Goal: Task Accomplishment & Management: Complete application form

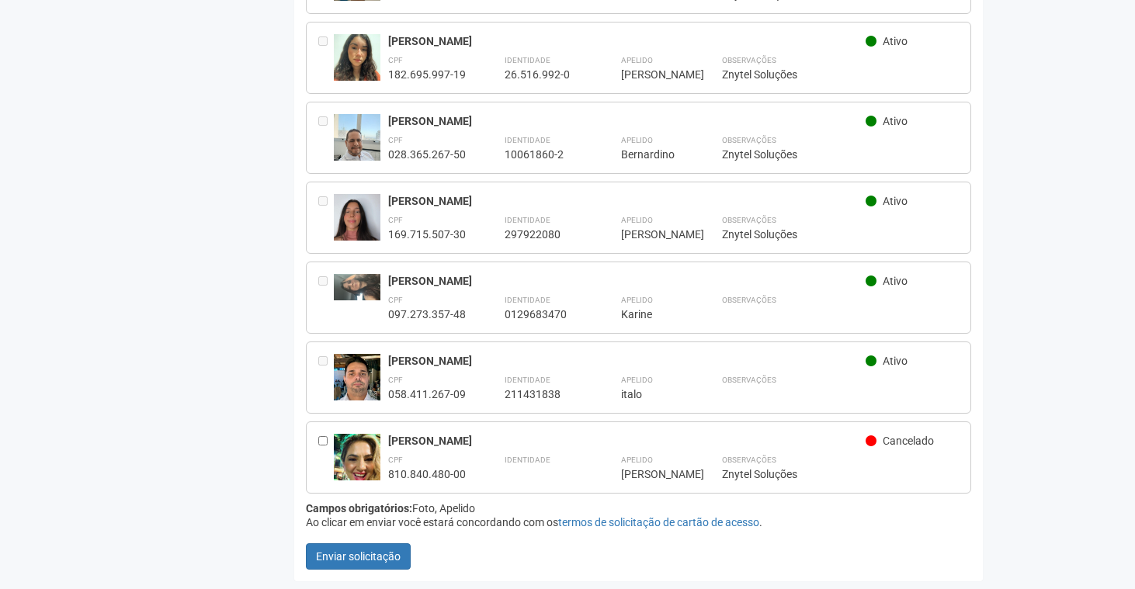
scroll to position [464, 0]
click at [427, 442] on div "[PERSON_NAME]" at bounding box center [626, 442] width 477 height 14
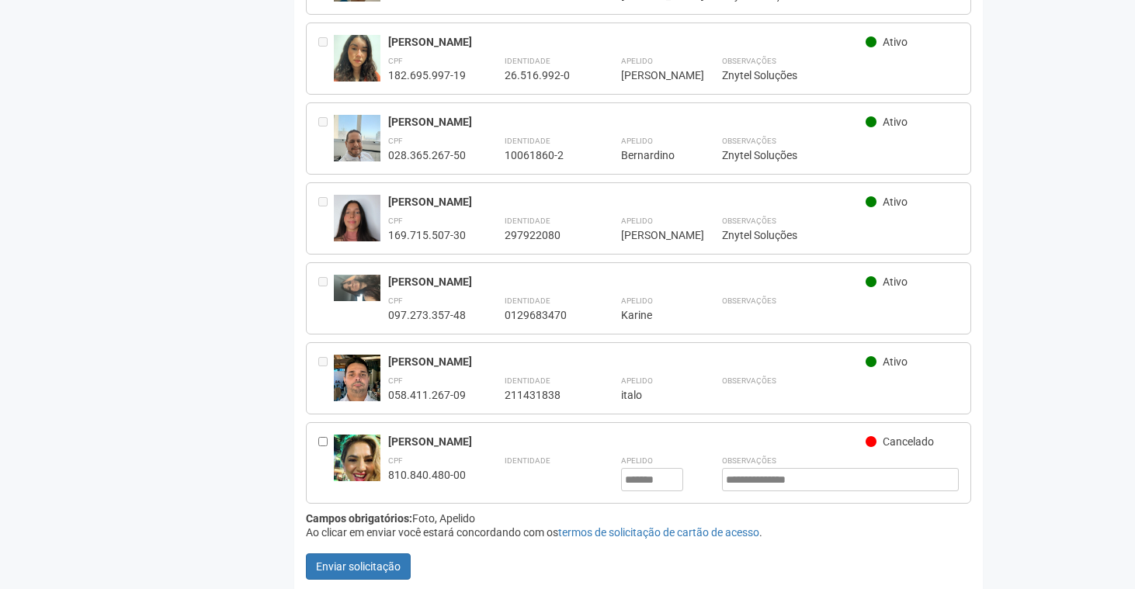
click at [494, 441] on div "[PERSON_NAME]" at bounding box center [626, 442] width 477 height 14
drag, startPoint x: 389, startPoint y: 435, endPoint x: 518, endPoint y: 438, distance: 128.9
click at [518, 438] on div "[PERSON_NAME]" at bounding box center [626, 442] width 477 height 14
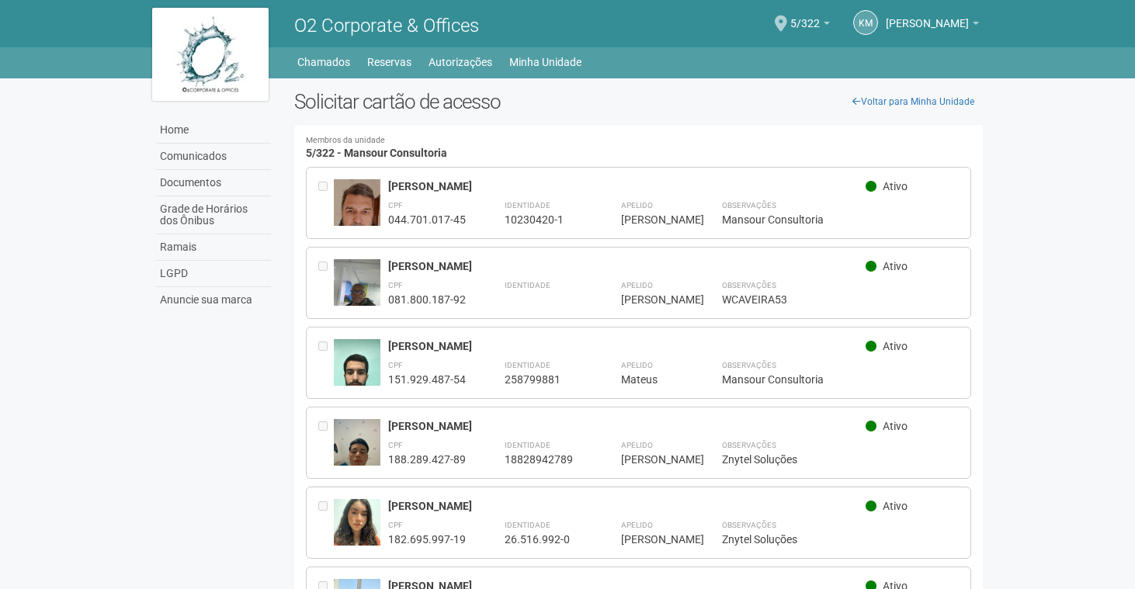
scroll to position [0, 0]
click at [462, 61] on link "Autorizações" at bounding box center [461, 62] width 64 height 22
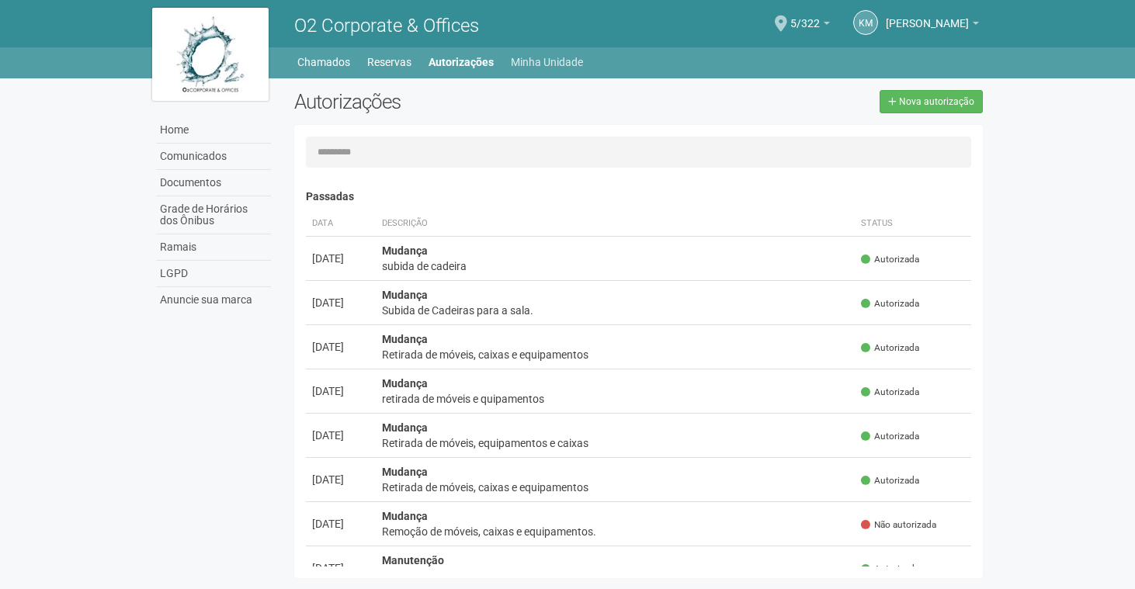
click at [511, 59] on link "Minha Unidade" at bounding box center [547, 62] width 72 height 22
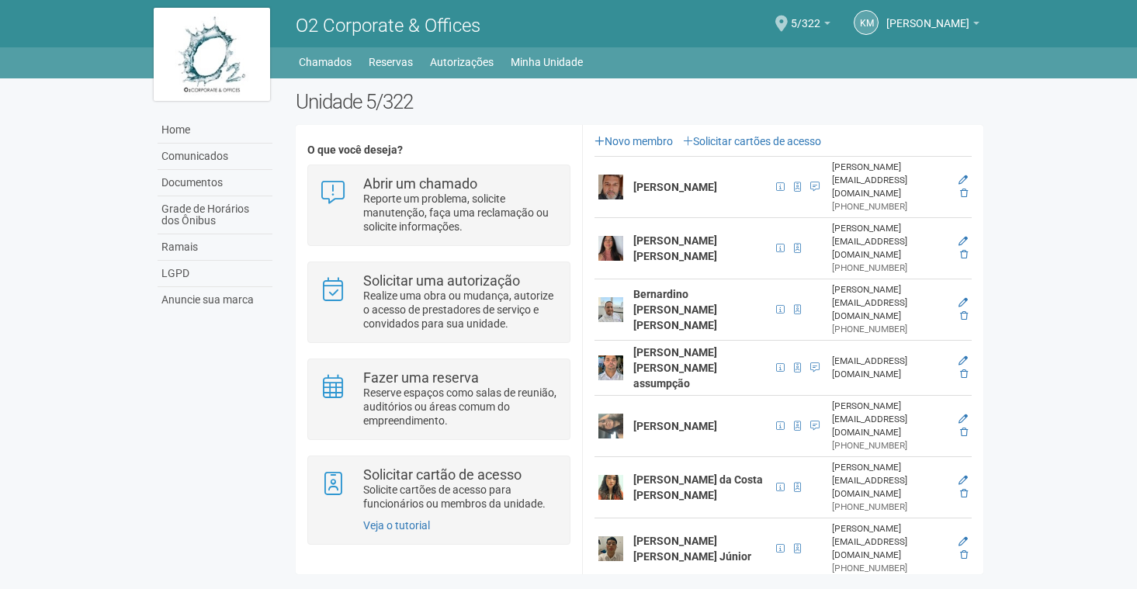
scroll to position [337, 0]
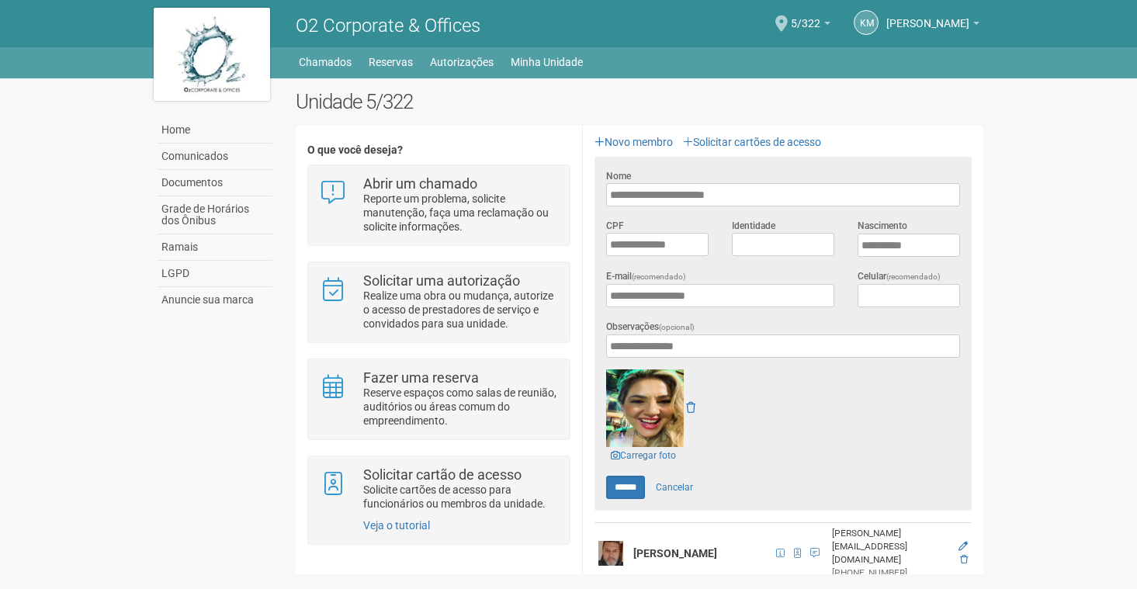
scroll to position [0, 0]
click at [691, 408] on icon at bounding box center [690, 407] width 9 height 11
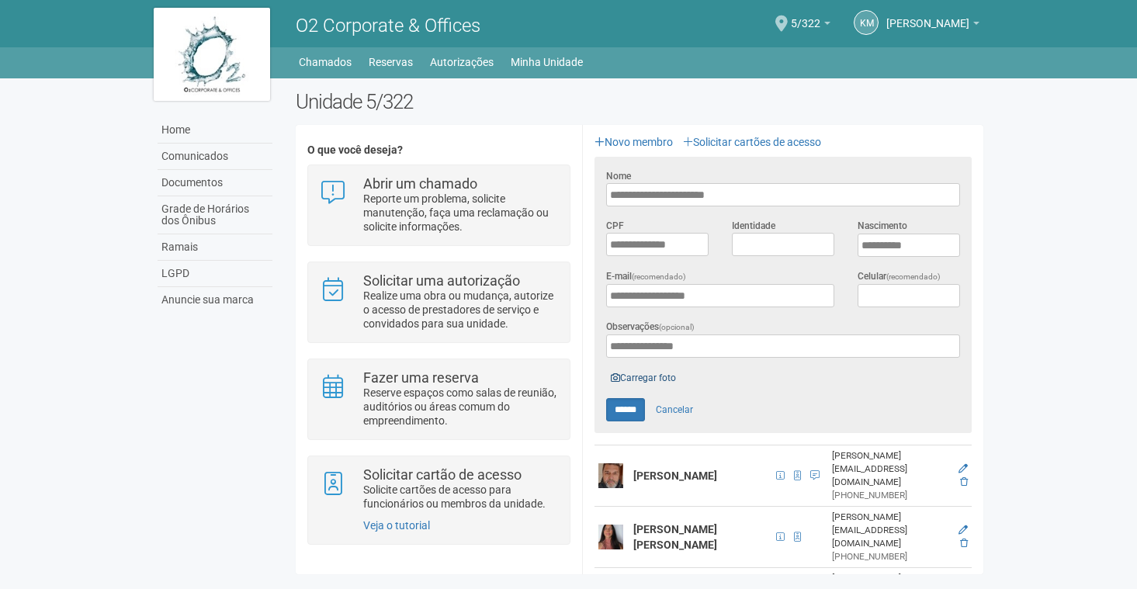
click at [633, 380] on link "Carregar foto" at bounding box center [643, 378] width 75 height 17
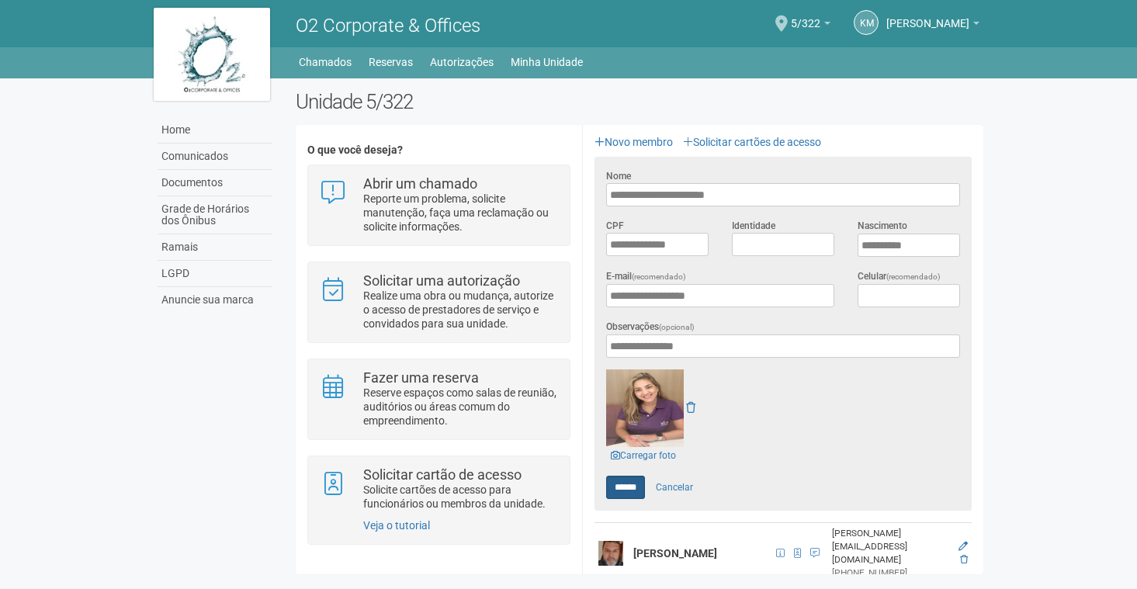
click at [633, 487] on input "******" at bounding box center [625, 487] width 39 height 23
type input "******"
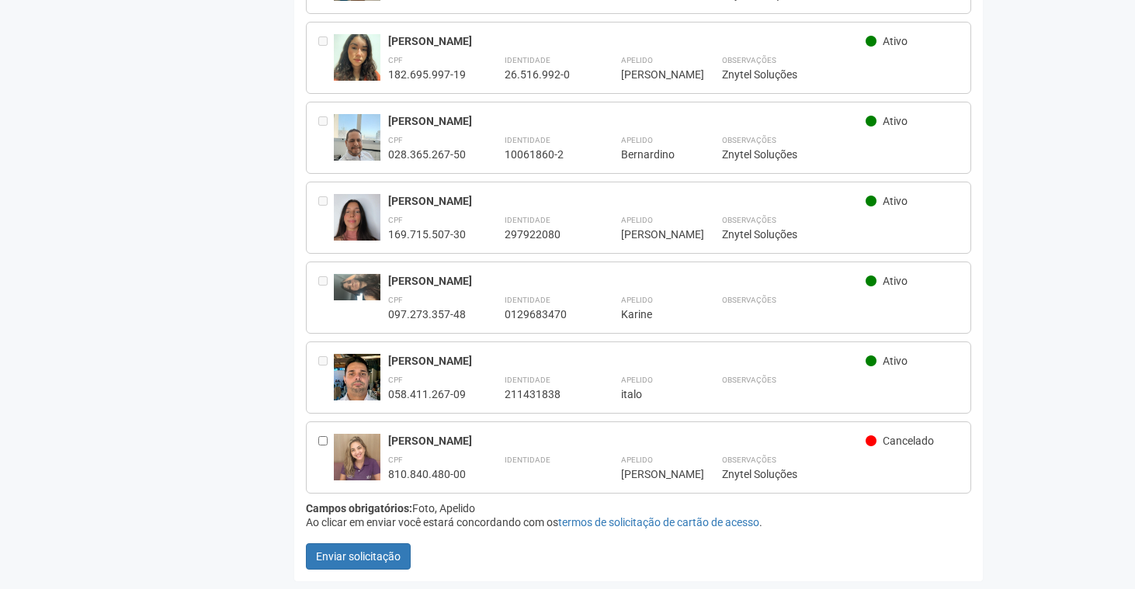
scroll to position [464, 0]
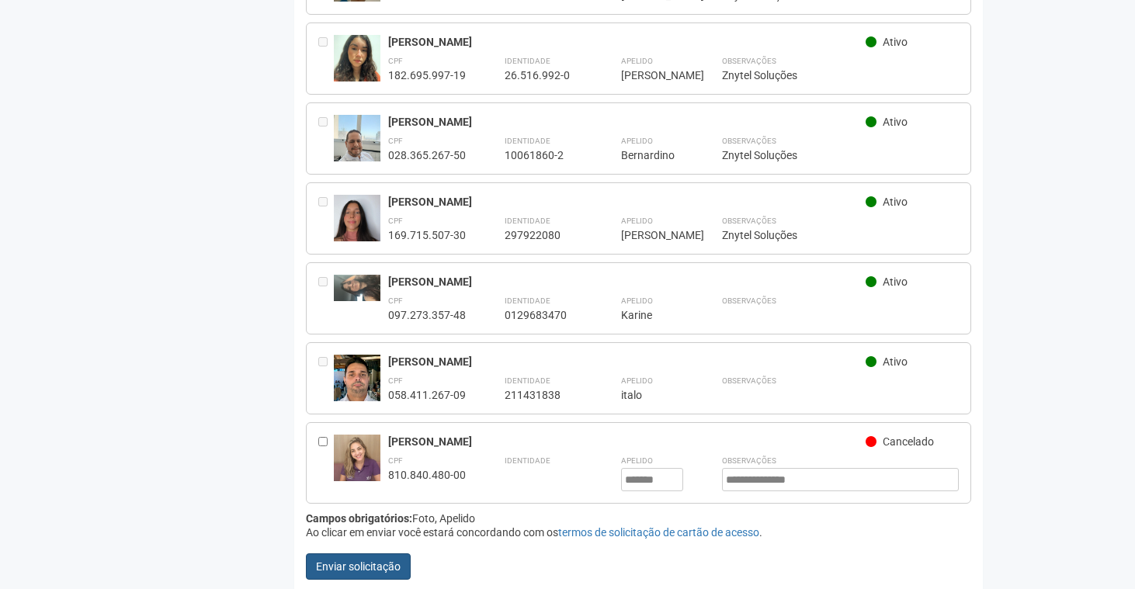
click at [387, 567] on button "Enviar solicitação" at bounding box center [358, 566] width 105 height 26
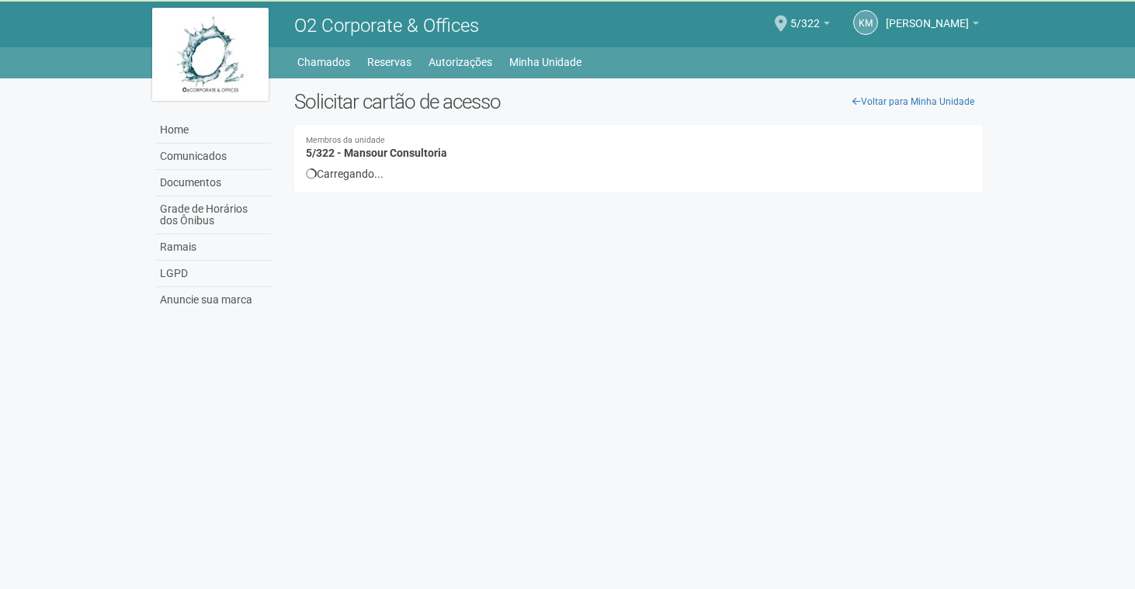
scroll to position [0, 0]
